Goal: Task Accomplishment & Management: Manage account settings

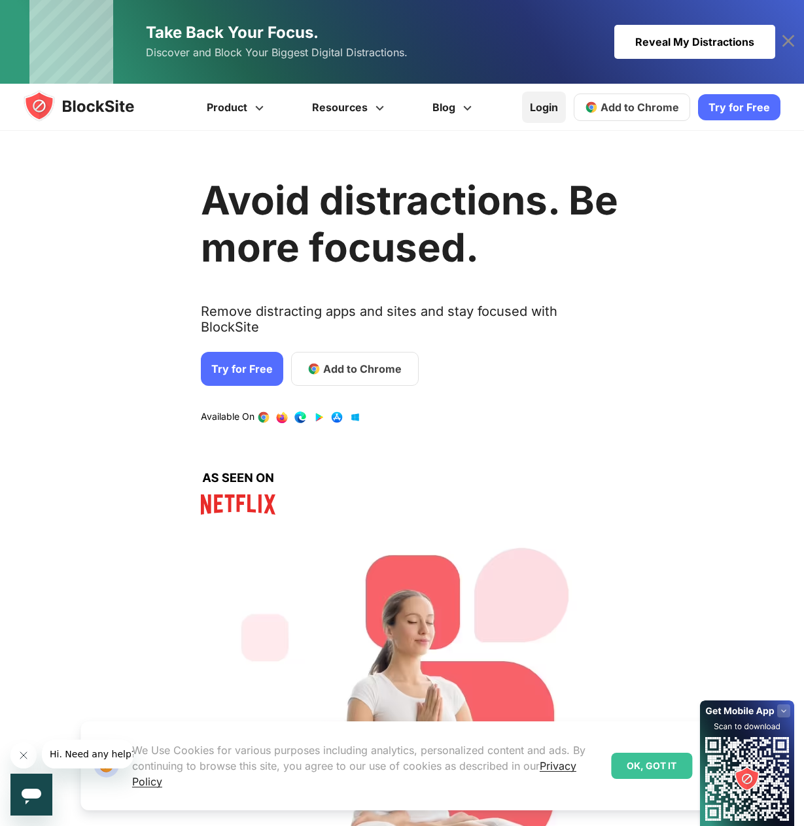
click at [555, 105] on link "Login" at bounding box center [544, 107] width 44 height 31
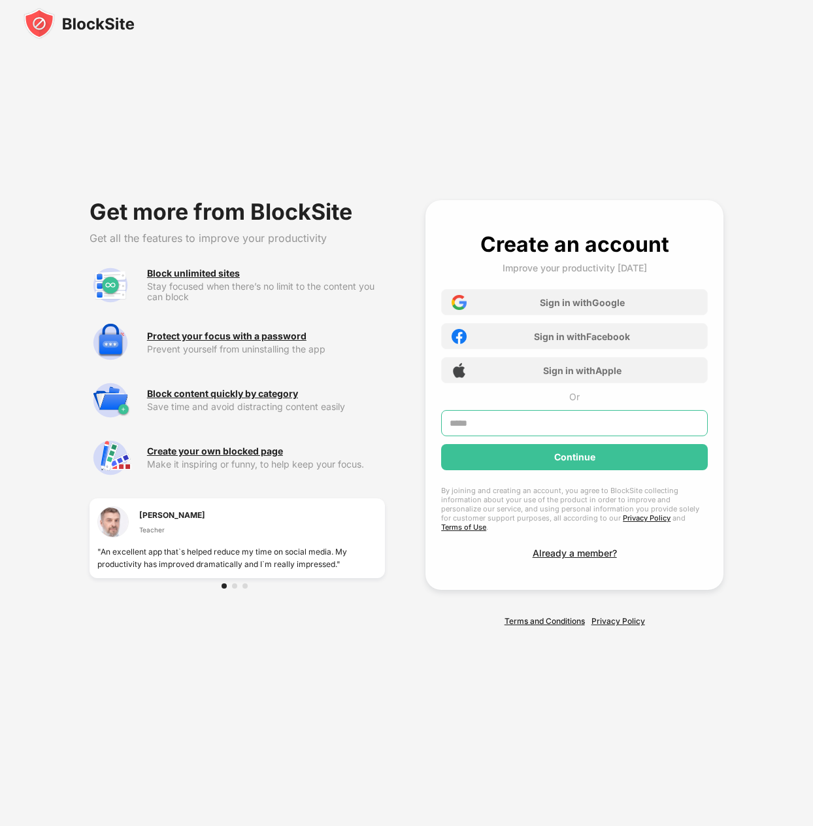
click at [504, 436] on input "text" at bounding box center [574, 423] width 267 height 26
type input "**********"
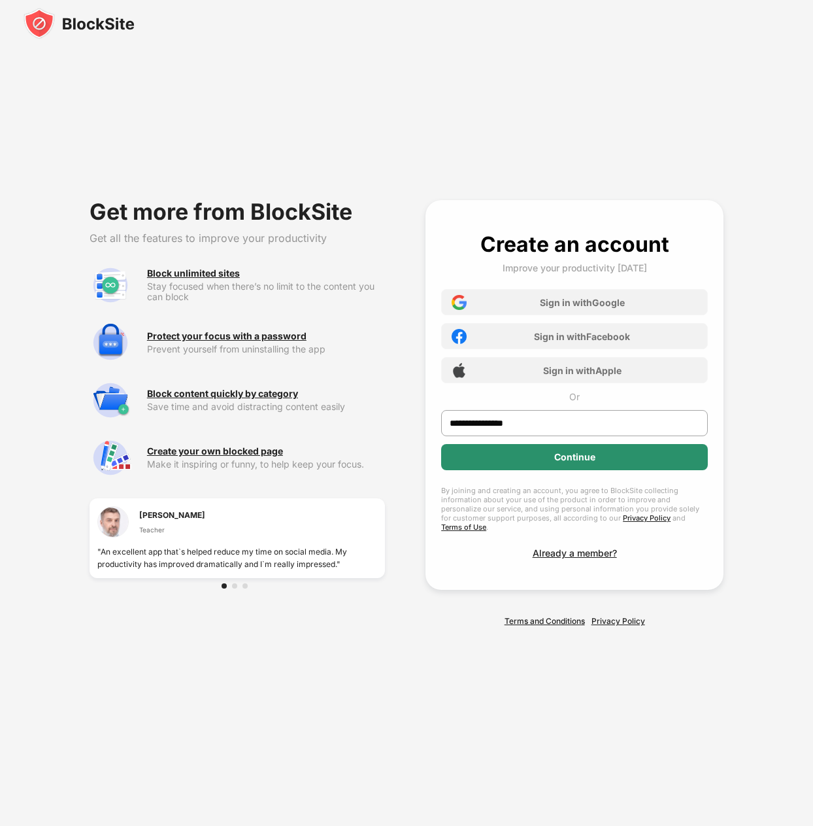
click at [554, 462] on div "Continue" at bounding box center [574, 457] width 41 height 10
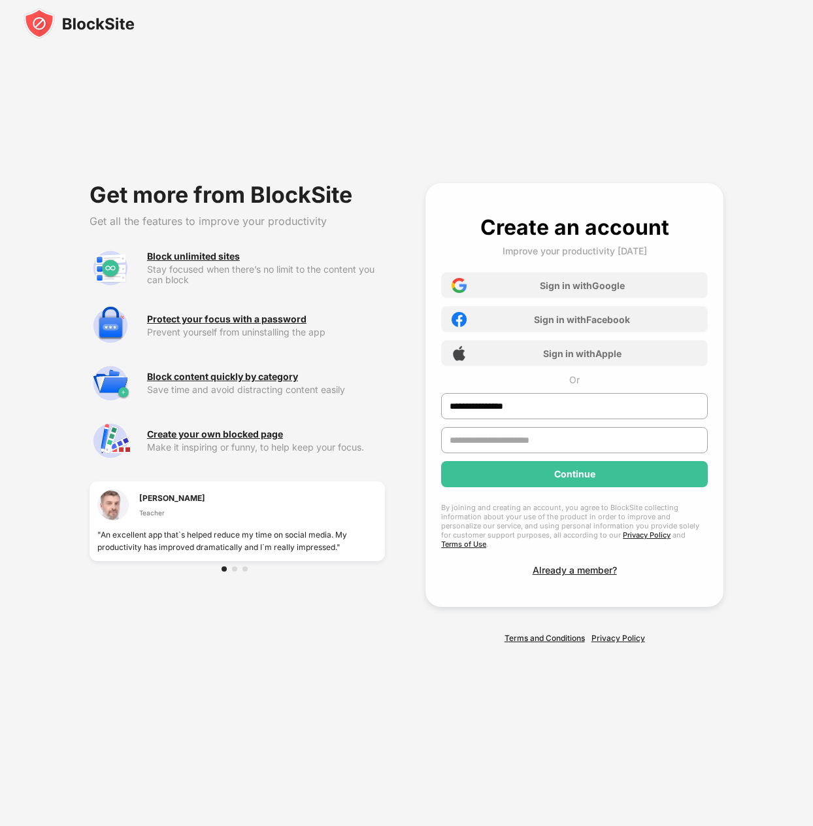
click at [550, 445] on input "text" at bounding box center [574, 440] width 267 height 26
click at [591, 564] on div "**********" at bounding box center [574, 394] width 267 height 361
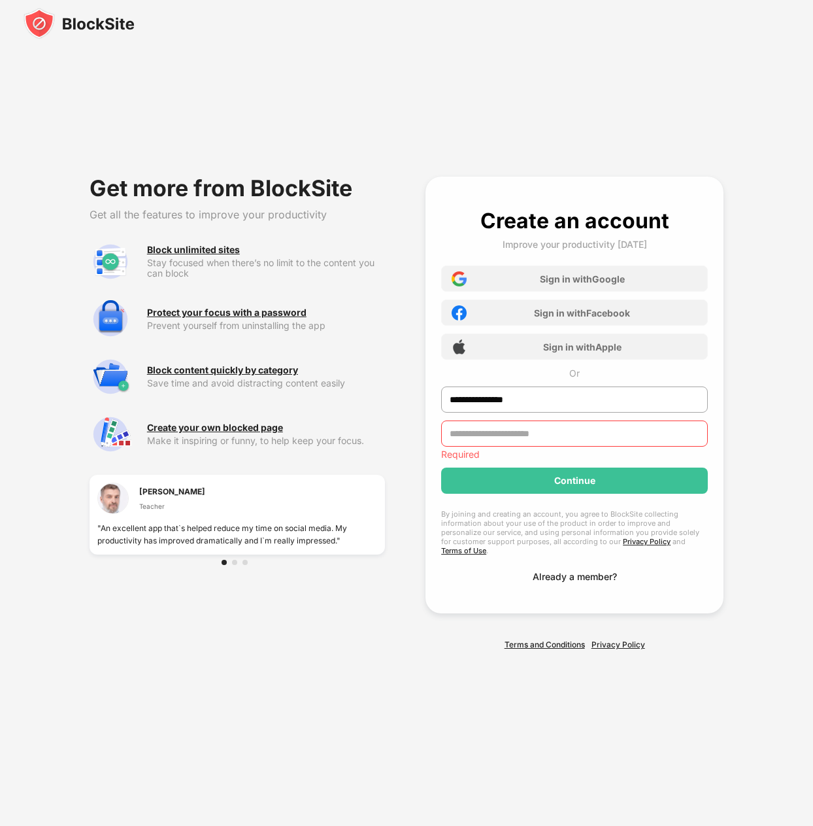
click at [582, 571] on div "Already a member?" at bounding box center [575, 576] width 84 height 11
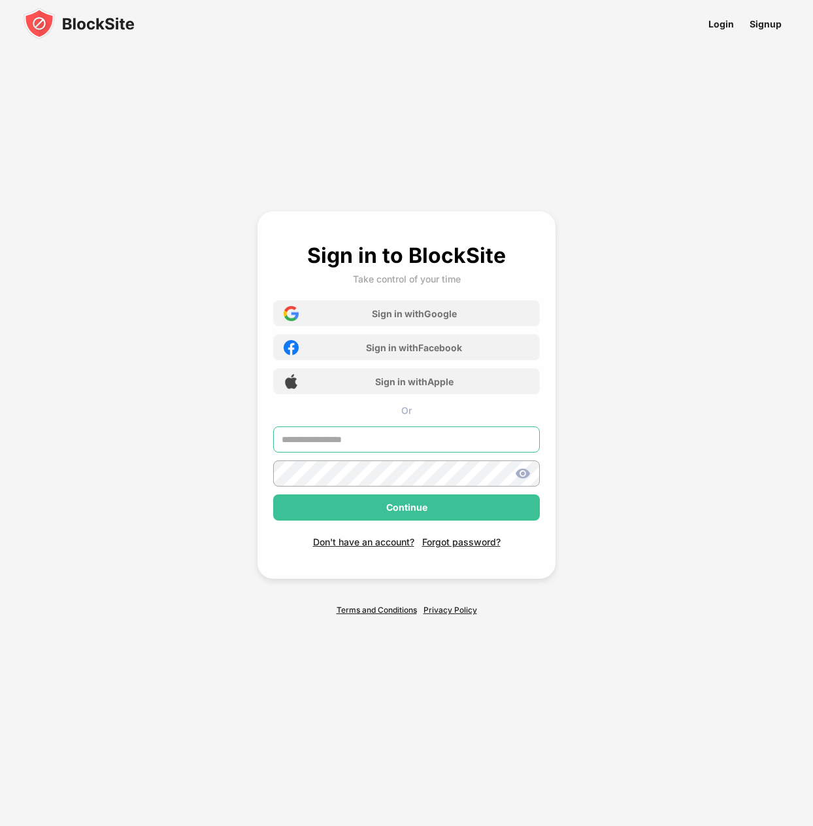
click at [413, 448] on div at bounding box center [406, 443] width 267 height 34
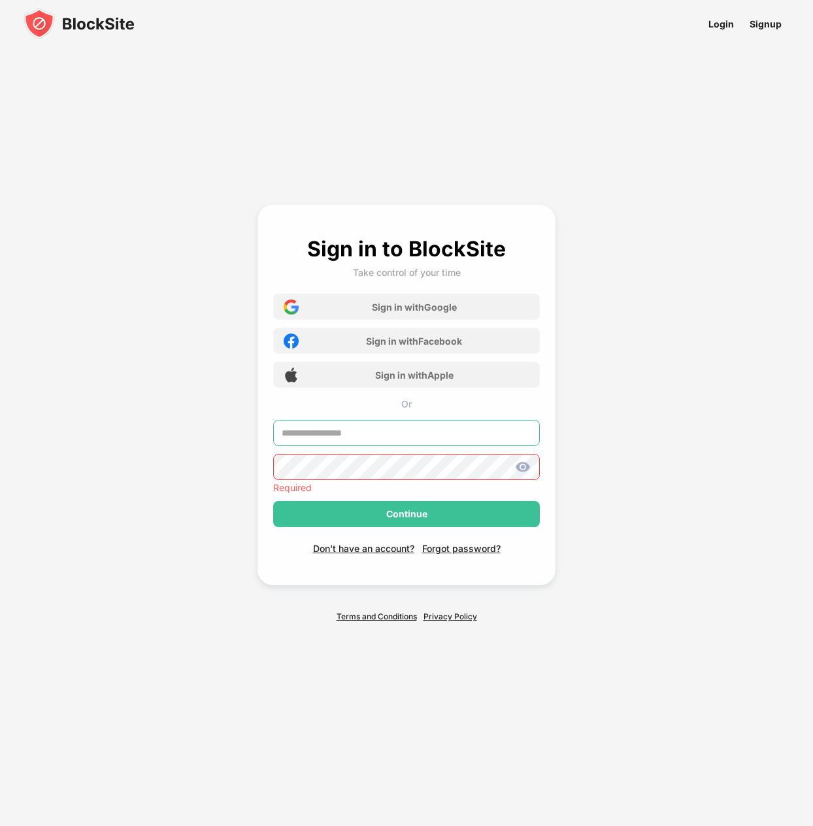
click at [409, 428] on input "text" at bounding box center [406, 433] width 267 height 26
type input "**********"
click at [431, 309] on div "Sign in with Google" at bounding box center [414, 306] width 85 height 11
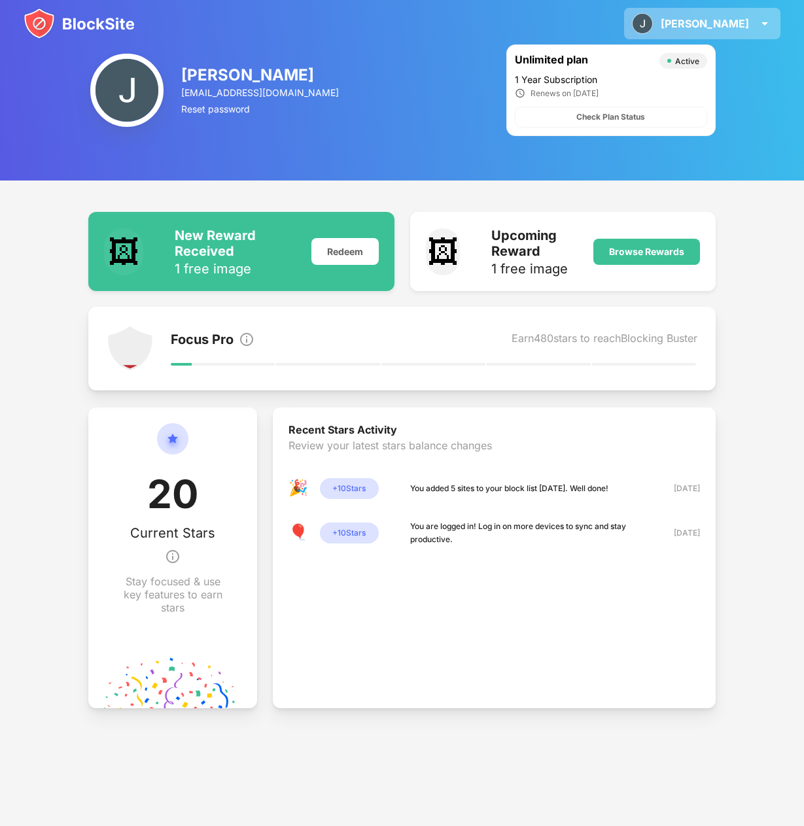
click at [749, 23] on div "Jon Jon Such View Account Insights Rewards Settings Support Log Out" at bounding box center [702, 23] width 156 height 31
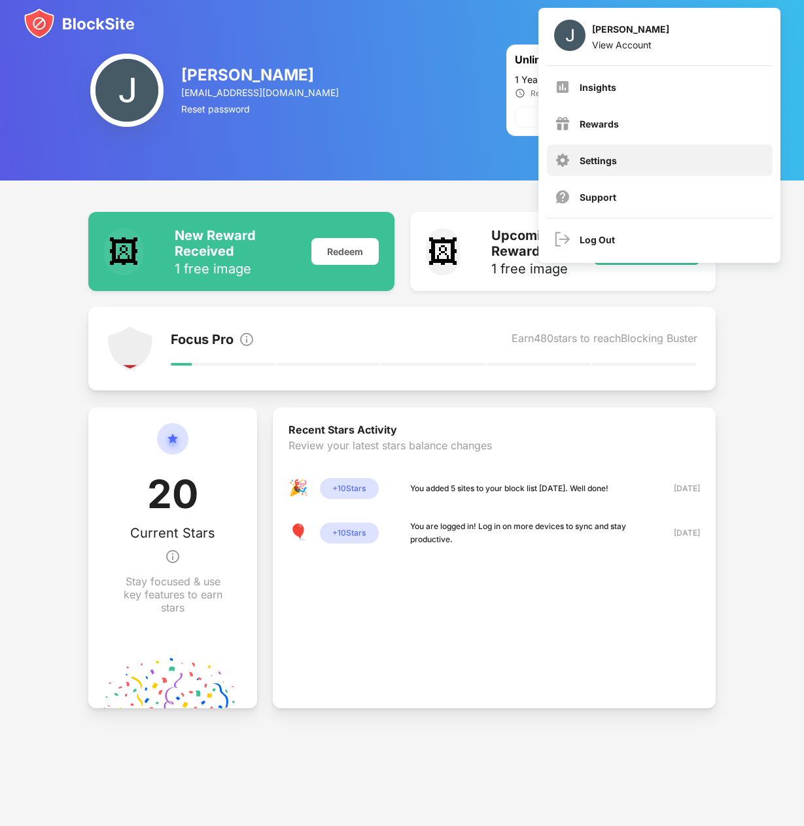
click at [635, 156] on div "Settings" at bounding box center [660, 160] width 226 height 31
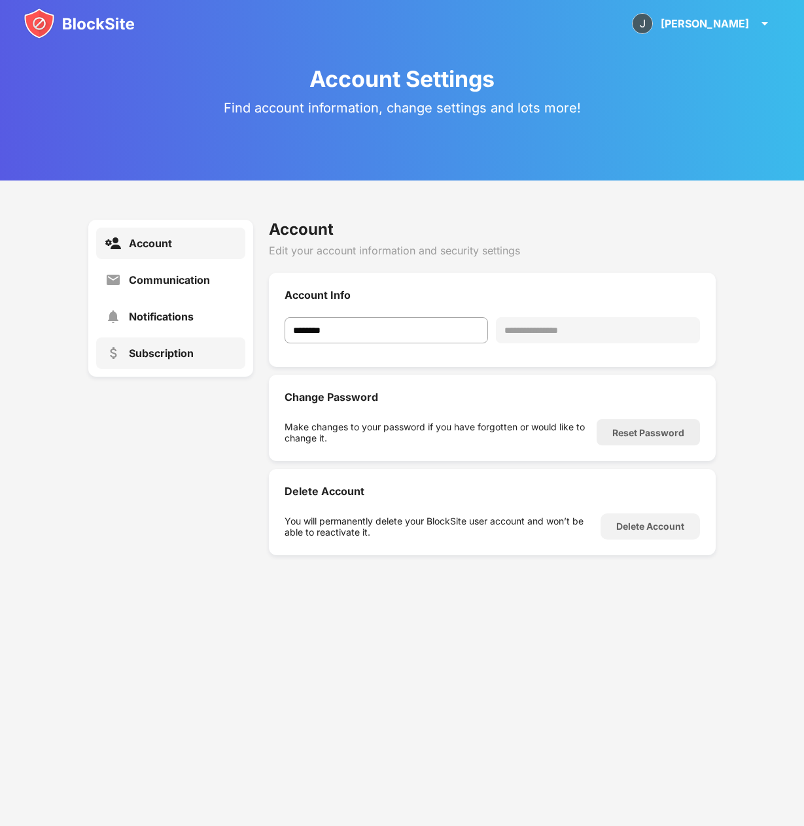
click at [184, 356] on div "Subscription" at bounding box center [161, 353] width 65 height 13
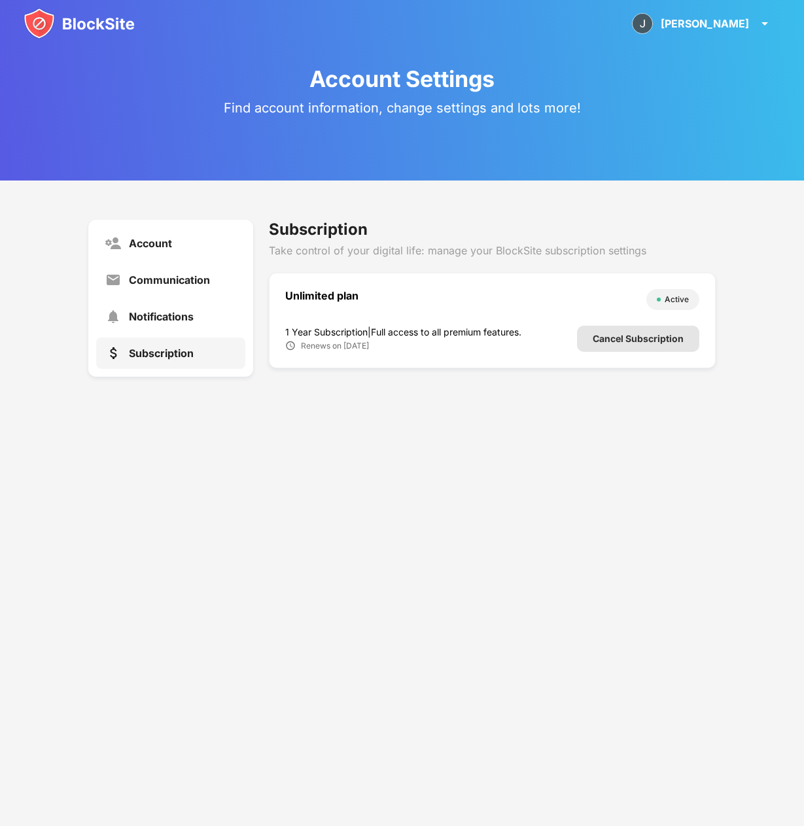
click at [649, 338] on div "Cancel Subscription" at bounding box center [637, 338] width 91 height 10
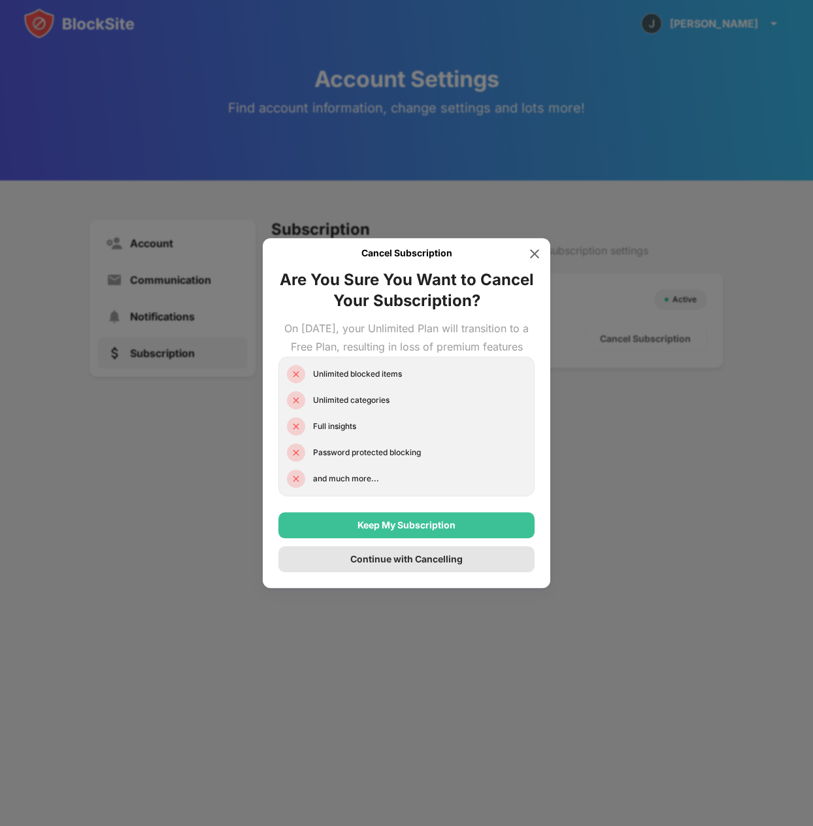
click at [430, 564] on div "Continue with Cancelling" at bounding box center [406, 559] width 112 height 10
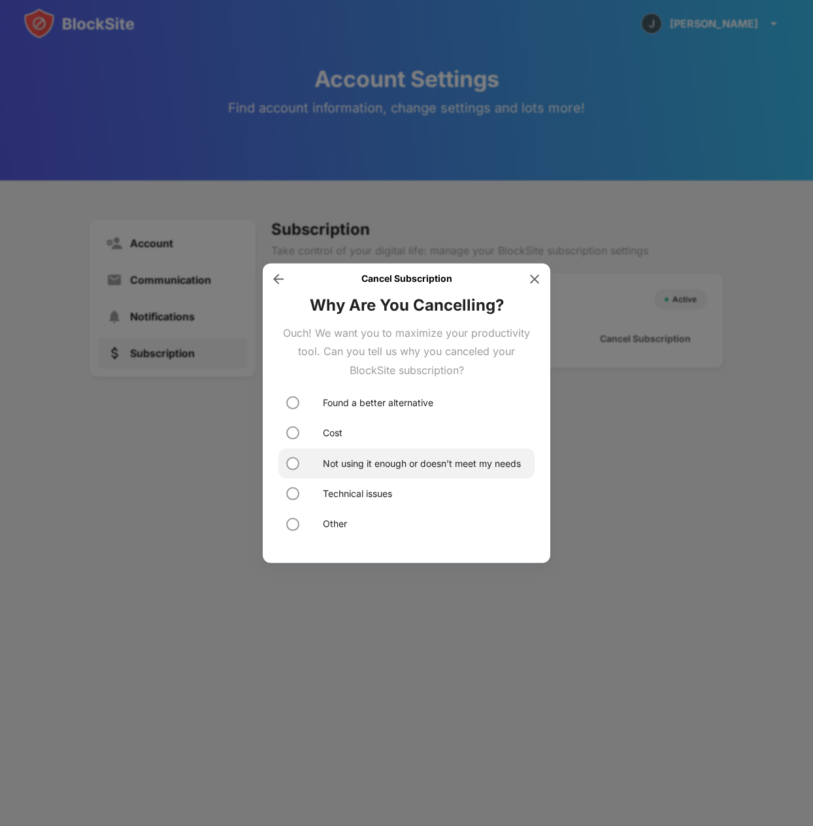
click at [434, 464] on div "Not using it enough or doesn’t meet my needs" at bounding box center [422, 463] width 198 height 14
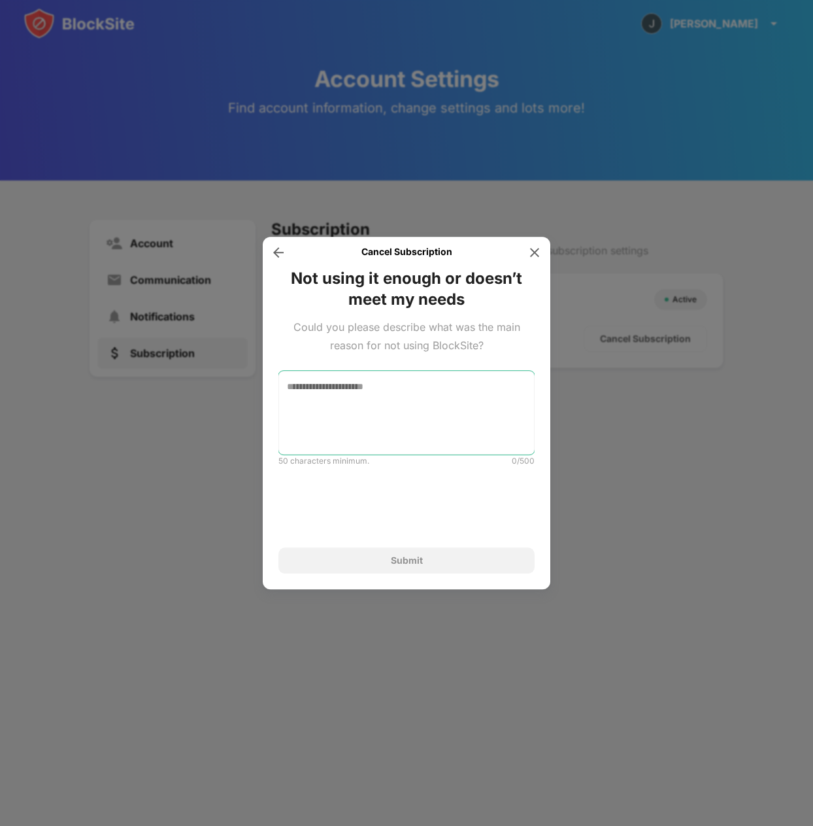
click at [426, 392] on textarea at bounding box center [407, 413] width 256 height 84
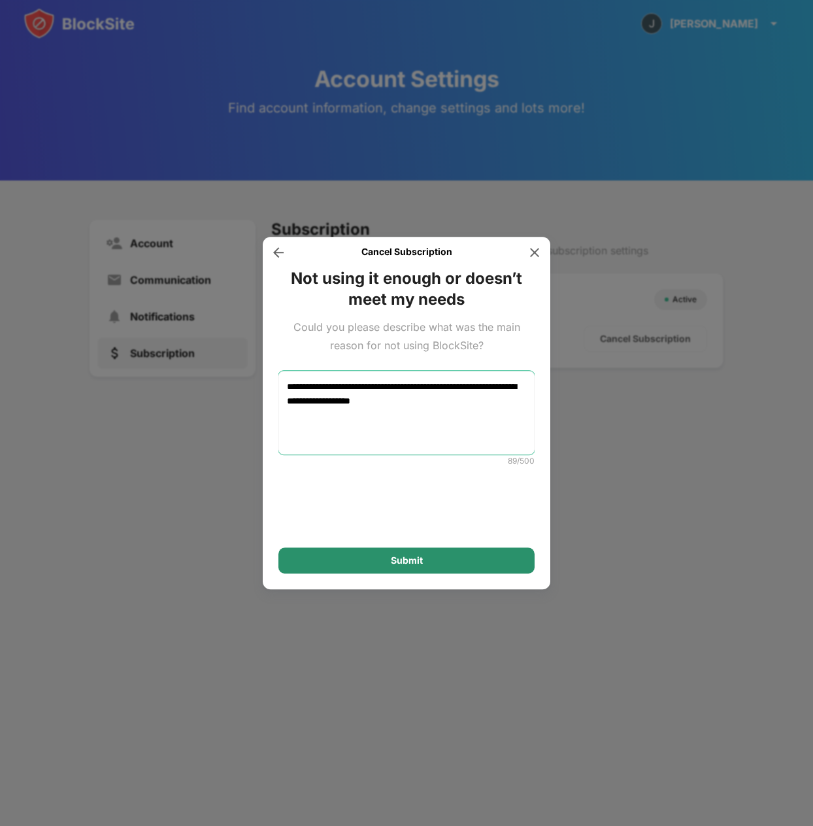
type textarea "**********"
click at [495, 561] on div "Submit" at bounding box center [407, 560] width 256 height 26
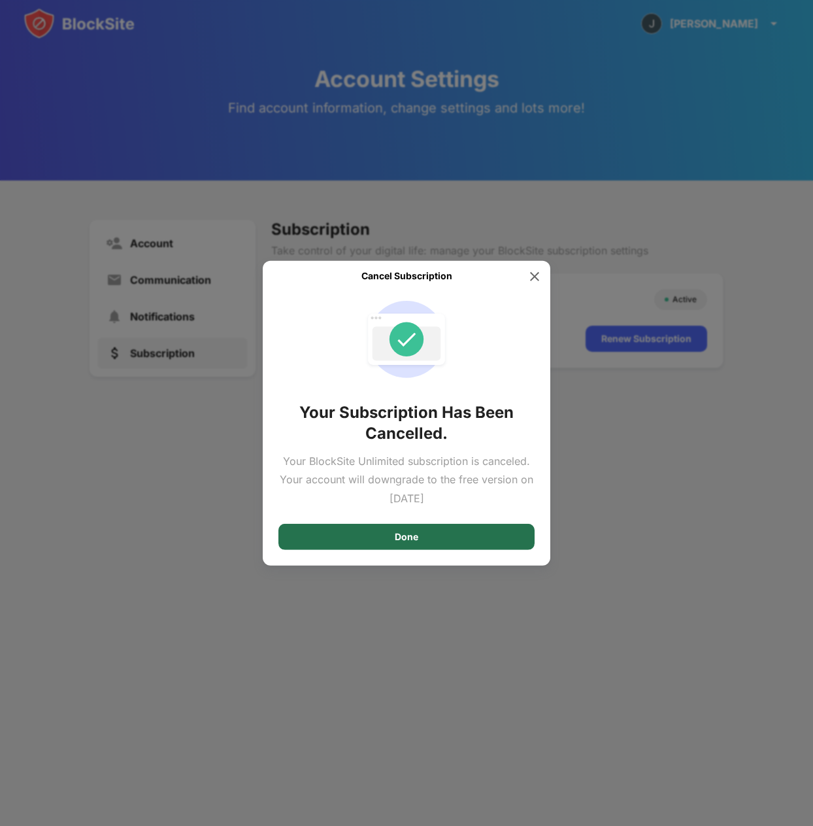
click at [447, 526] on div "Done" at bounding box center [407, 537] width 256 height 26
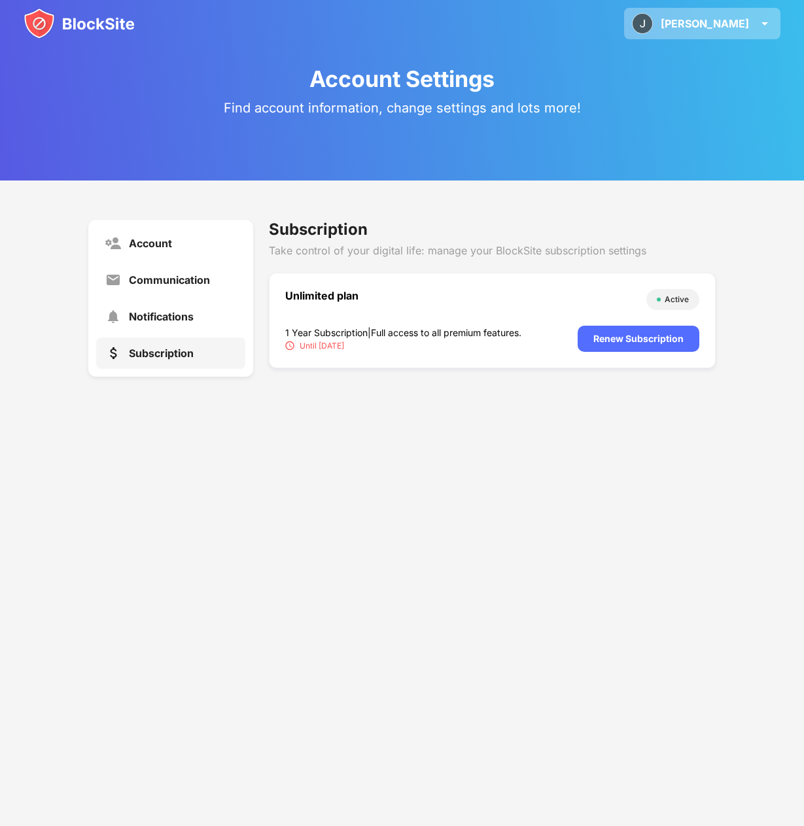
click at [741, 28] on div "Jon" at bounding box center [704, 23] width 88 height 13
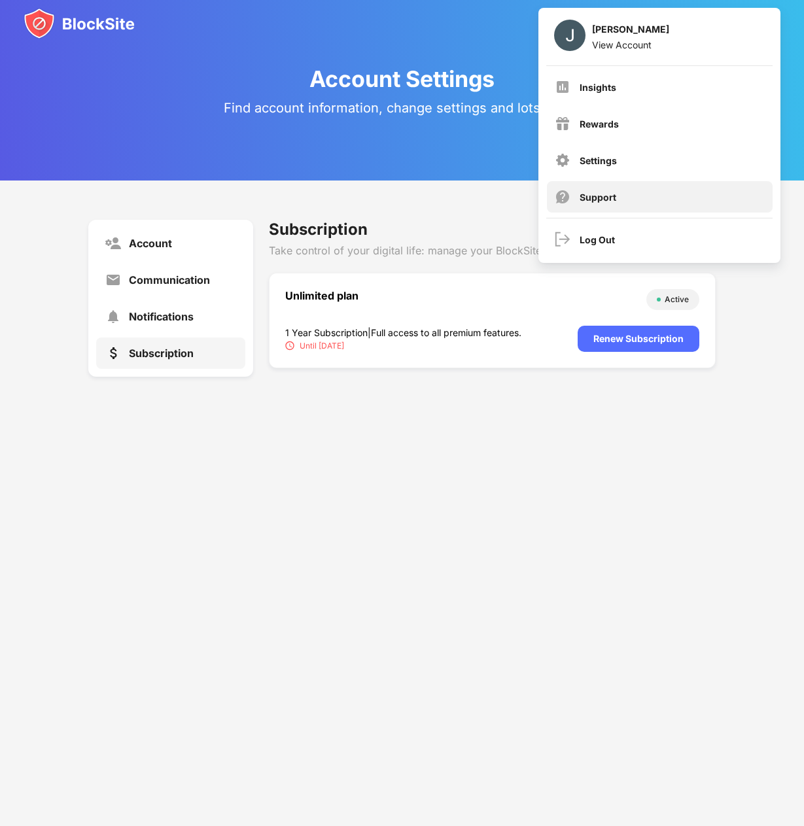
click at [652, 194] on div "Support" at bounding box center [660, 196] width 226 height 31
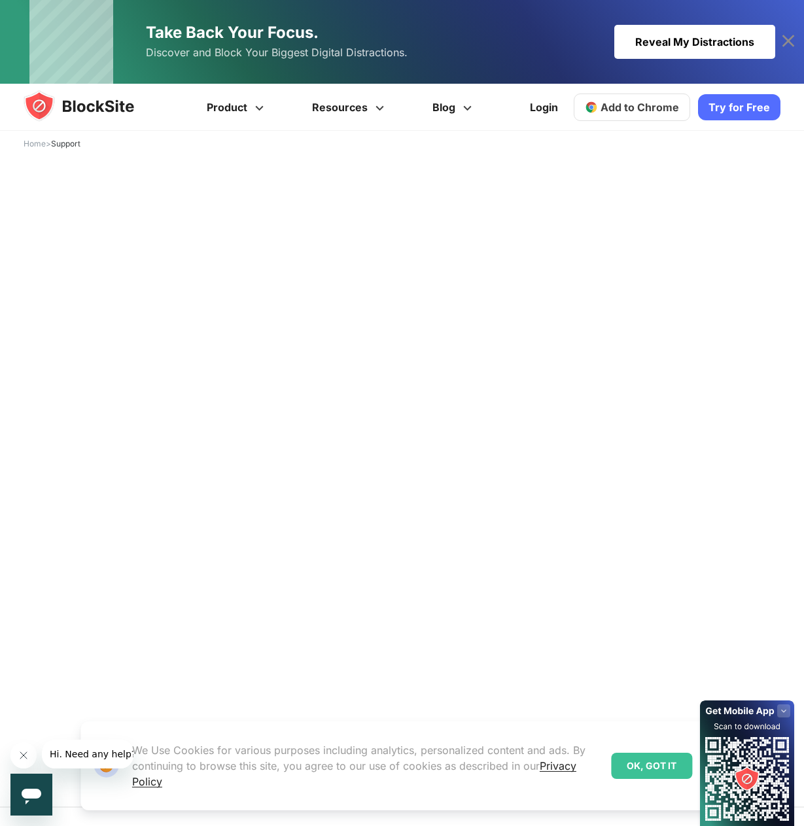
click at [649, 763] on div "OK, GOT IT" at bounding box center [651, 766] width 81 height 26
